Goal: Transaction & Acquisition: Purchase product/service

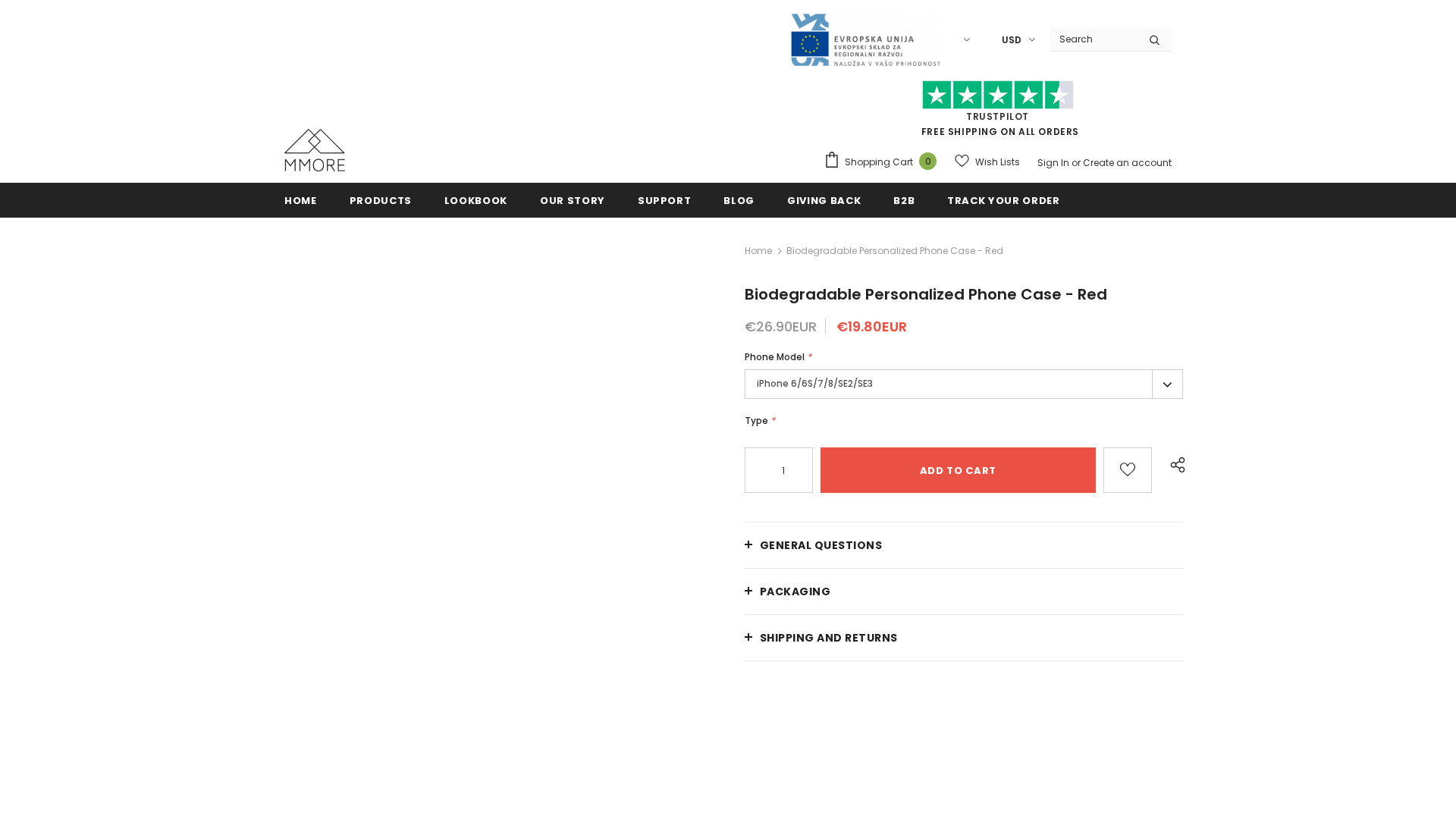
radio input "false"
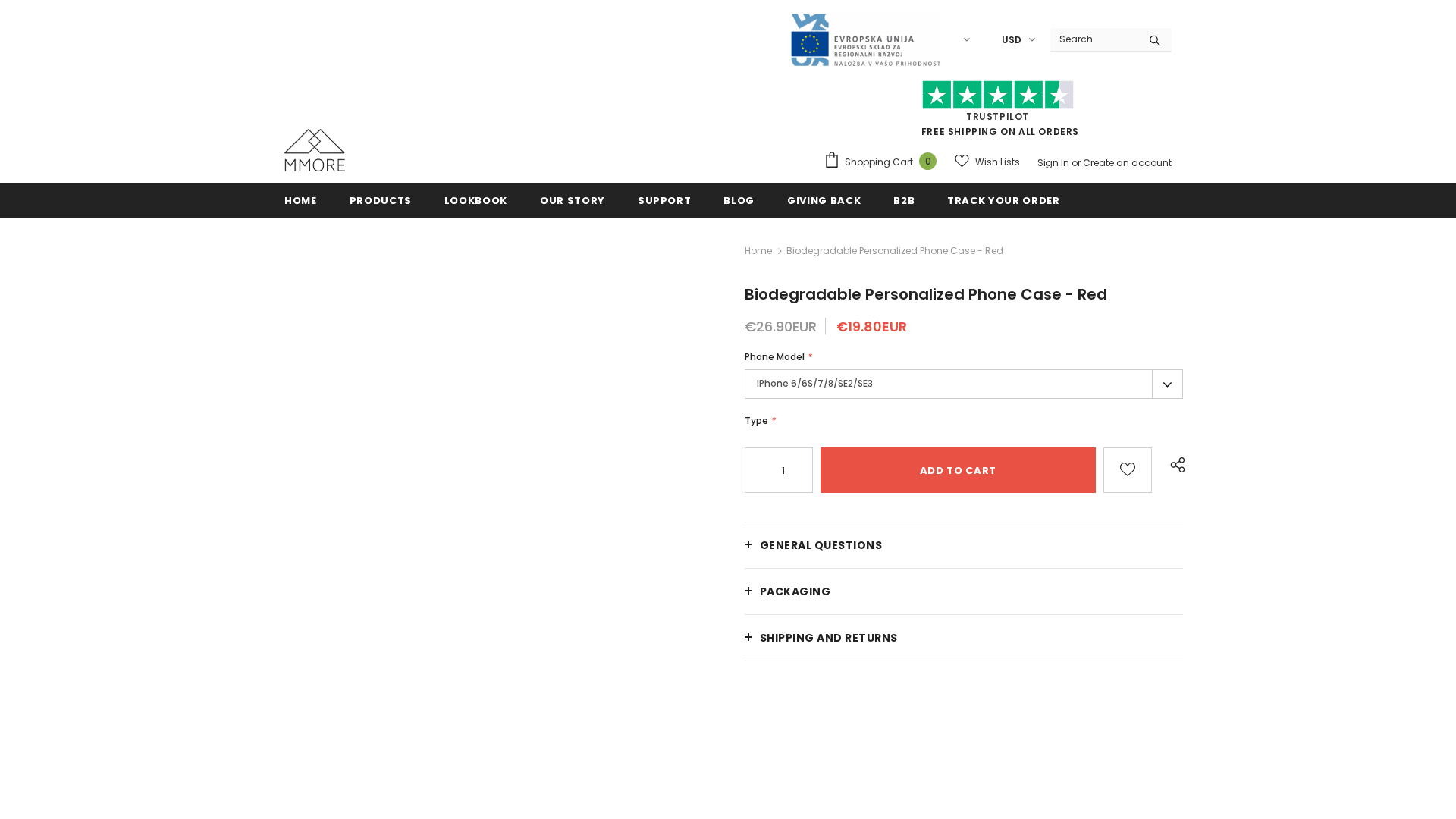
radio input "true"
radio input "false"
